Goal: Information Seeking & Learning: Learn about a topic

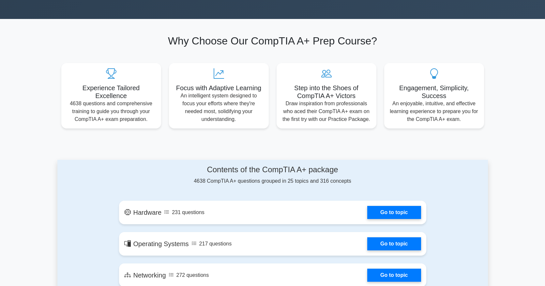
scroll to position [238, 0]
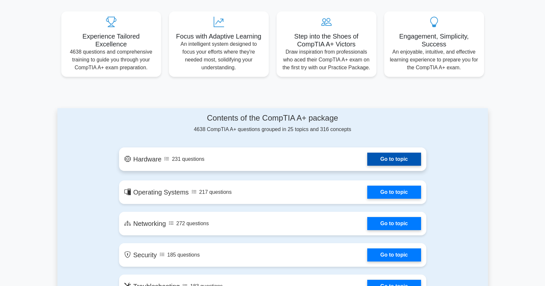
click at [379, 159] on link "Go to topic" at bounding box center [394, 158] width 54 height 13
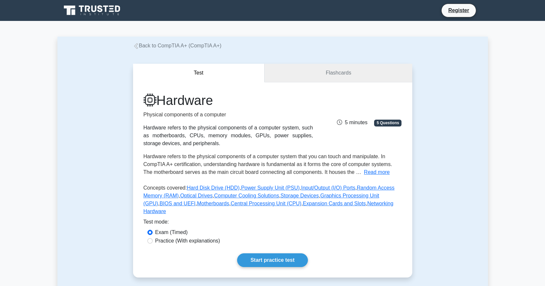
click at [322, 74] on link "Flashcards" at bounding box center [339, 73] width 148 height 19
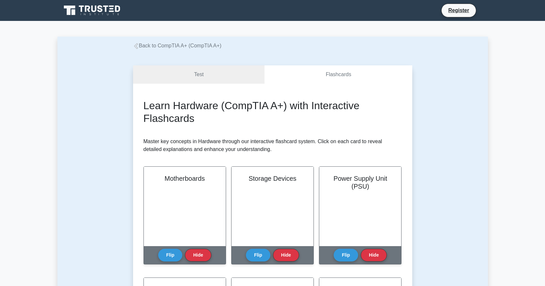
click at [136, 48] on icon at bounding box center [136, 46] width 4 height 6
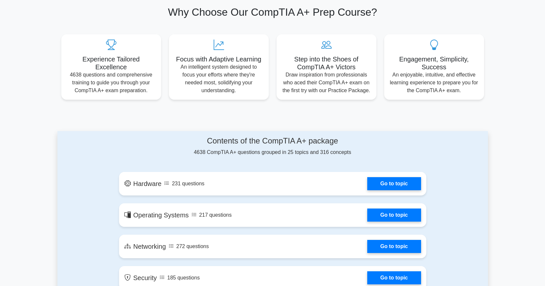
scroll to position [246, 0]
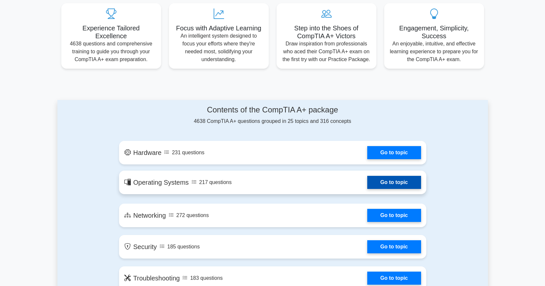
click at [389, 185] on link "Go to topic" at bounding box center [394, 182] width 54 height 13
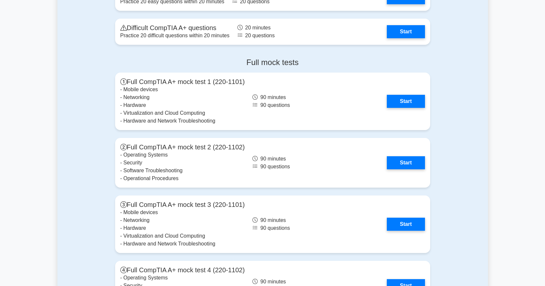
scroll to position [1355, 0]
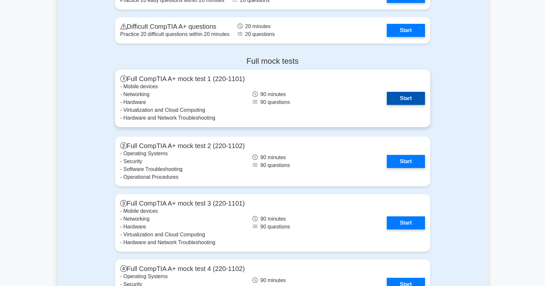
click at [395, 97] on link "Start" at bounding box center [406, 98] width 38 height 13
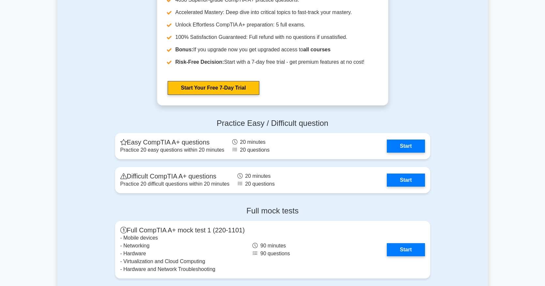
scroll to position [1205, 0]
